Goal: Find contact information: Find contact information

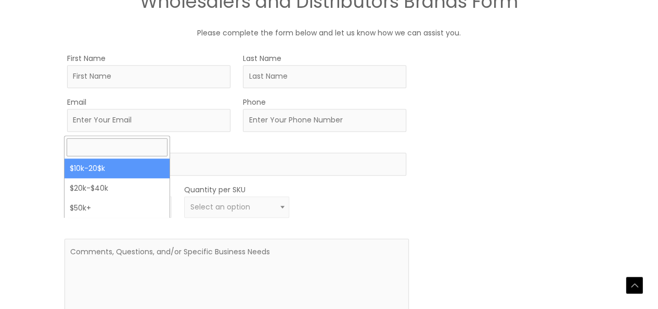
click at [164, 213] on span at bounding box center [165, 207] width 12 height 14
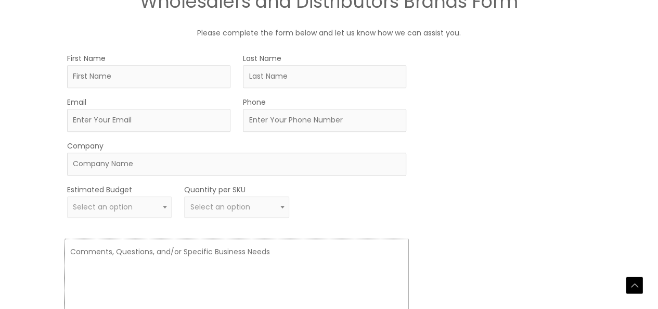
drag, startPoint x: 305, startPoint y: 277, endPoint x: 283, endPoint y: 229, distance: 53.1
click at [283, 229] on form "First Name Last Name Email Phone Company Estimated Budget $10k-20$k $20k-$40k $…" at bounding box center [237, 200] width 345 height 296
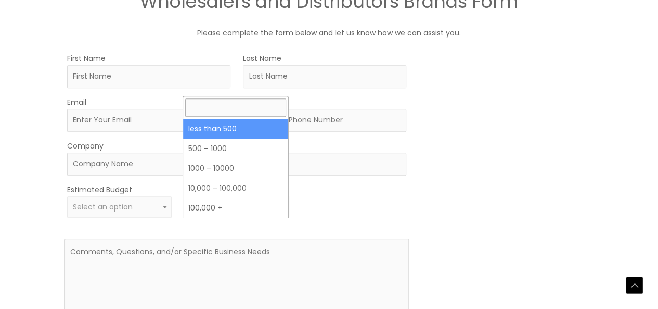
click at [283, 213] on span at bounding box center [282, 207] width 12 height 14
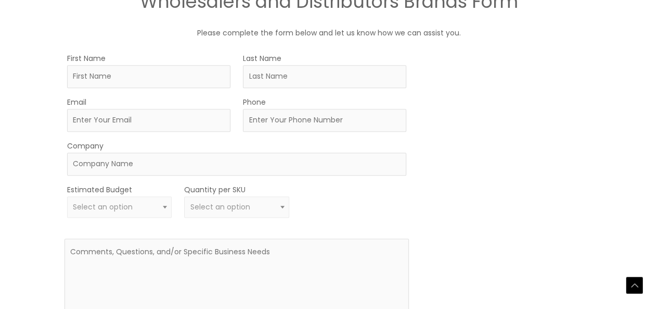
click at [339, 218] on div at bounding box center [354, 200] width 105 height 35
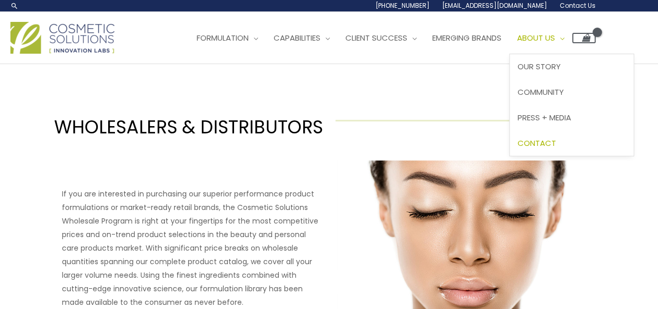
click at [558, 137] on link "Contact" at bounding box center [572, 142] width 124 height 25
click at [556, 143] on span "Contact" at bounding box center [537, 142] width 39 height 11
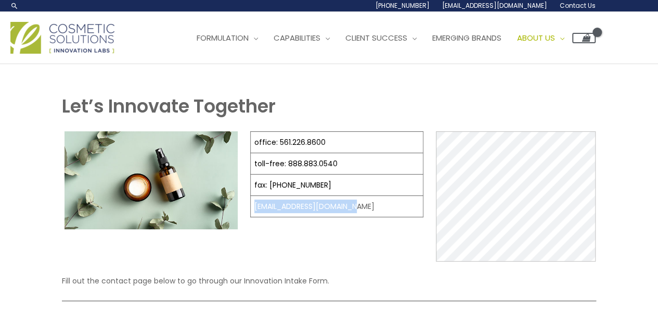
drag, startPoint x: 356, startPoint y: 201, endPoint x: 252, endPoint y: 198, distance: 104.1
click at [252, 198] on td "[EMAIL_ADDRESS][DOMAIN_NAME]" at bounding box center [337, 206] width 173 height 21
copy td "[EMAIL_ADDRESS][DOMAIN_NAME]"
